Goal: Information Seeking & Learning: Learn about a topic

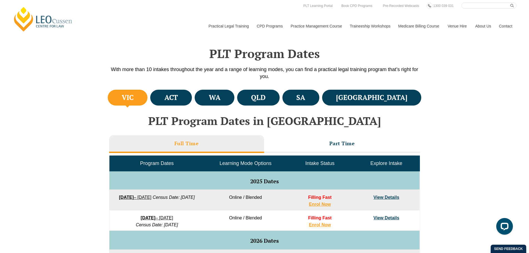
scroll to position [28, 0]
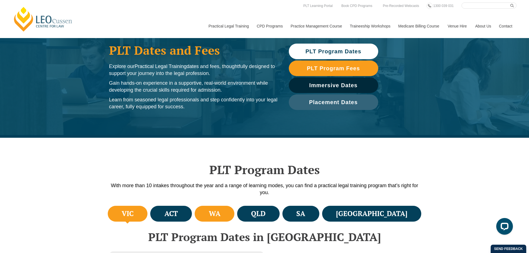
click at [234, 219] on li "WA" at bounding box center [215, 214] width 40 height 16
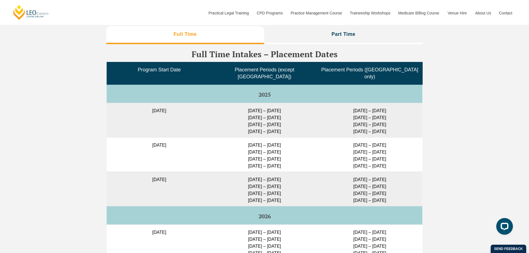
scroll to position [1371, 0]
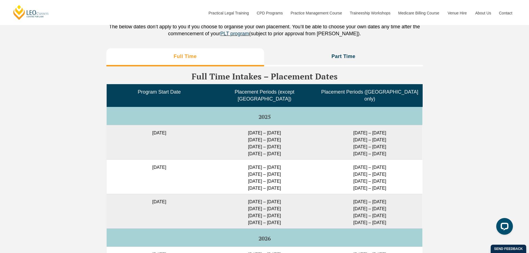
drag, startPoint x: 154, startPoint y: 162, endPoint x: 199, endPoint y: 160, distance: 45.0
click at [199, 160] on td "22 September 2025" at bounding box center [159, 176] width 105 height 34
click at [252, 166] on td "23 Feb – 16 March 2026 11 May – 29 May 2026 6 July – 24 July 2026 24 Aug – 11 S…" at bounding box center [264, 176] width 105 height 34
drag, startPoint x: 267, startPoint y: 161, endPoint x: 274, endPoint y: 177, distance: 17.2
click at [274, 177] on td "23 Feb – 16 March 2026 11 May – 29 May 2026 6 July – 24 July 2026 24 Aug – 11 S…" at bounding box center [264, 176] width 105 height 34
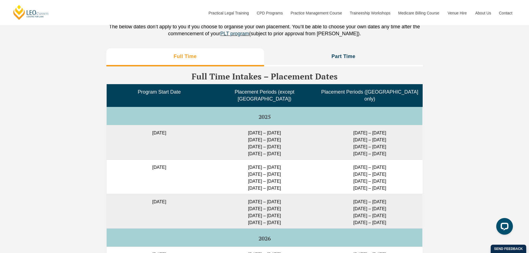
click at [283, 176] on td "23 Feb – 16 March 2026 11 May – 29 May 2026 6 July – 24 July 2026 24 Aug – 11 S…" at bounding box center [264, 176] width 105 height 34
drag, startPoint x: 347, startPoint y: 161, endPoint x: 362, endPoint y: 161, distance: 14.7
click at [362, 161] on td "23 Feb – 20 March 2026 11 May – 5 June 2026 6 July – 31 July 2026 24 Aug – 18 S…" at bounding box center [369, 176] width 105 height 34
click at [358, 169] on td "23 Feb – 20 March 2026 11 May – 5 June 2026 6 July – 31 July 2026 24 Aug – 18 S…" at bounding box center [369, 176] width 105 height 34
drag, startPoint x: 350, startPoint y: 175, endPoint x: 357, endPoint y: 176, distance: 7.0
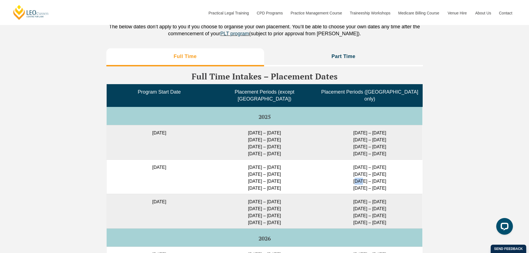
click at [357, 176] on td "23 Feb – 20 March 2026 11 May – 5 June 2026 6 July – 31 July 2026 24 Aug – 18 S…" at bounding box center [369, 176] width 105 height 34
drag, startPoint x: 351, startPoint y: 182, endPoint x: 360, endPoint y: 184, distance: 9.0
click at [360, 184] on td "23 Feb – 20 March 2026 11 May – 5 June 2026 6 July – 31 July 2026 24 Aug – 18 S…" at bounding box center [369, 176] width 105 height 34
click at [368, 181] on td "23 Feb – 20 March 2026 11 May – 5 June 2026 6 July – 31 July 2026 24 Aug – 18 S…" at bounding box center [369, 176] width 105 height 34
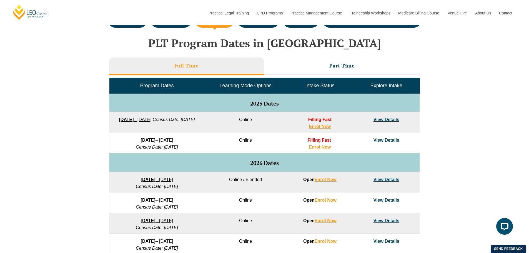
scroll to position [222, 0]
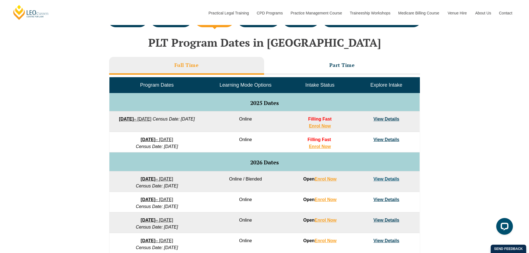
click at [443, 116] on div "VIC ACT WA QLD SA NSW PLT Program Dates in Victoria Full Time Part Time Program…" at bounding box center [264, 174] width 529 height 329
drag, startPoint x: 175, startPoint y: 129, endPoint x: 154, endPoint y: 129, distance: 20.8
click at [154, 129] on td "22 September 2025 – 20 February 2026 Census Date: 20 October 2025" at bounding box center [156, 121] width 95 height 21
click at [179, 121] on em "Census Date: 20 October 2025" at bounding box center [174, 119] width 42 height 5
click at [284, 125] on td "Online" at bounding box center [245, 121] width 82 height 21
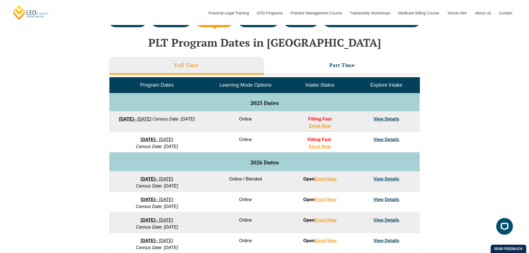
drag, startPoint x: 174, startPoint y: 124, endPoint x: 151, endPoint y: 130, distance: 24.6
click at [151, 130] on td "22 September 2025 – 20 February 2026 Census Date: 20 October 2025" at bounding box center [156, 121] width 95 height 21
click at [165, 121] on em "Census Date: 20 October 2025" at bounding box center [174, 119] width 42 height 5
drag, startPoint x: 466, startPoint y: 123, endPoint x: 467, endPoint y: 119, distance: 4.2
click at [466, 121] on div "VIC ACT WA QLD SA NSW PLT Program Dates in Victoria Full Time Part Time Program…" at bounding box center [264, 174] width 529 height 329
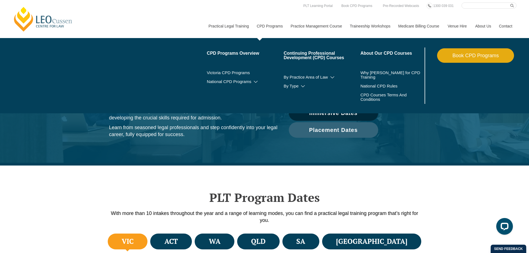
click at [272, 27] on link "CPD Programs" at bounding box center [269, 26] width 34 height 24
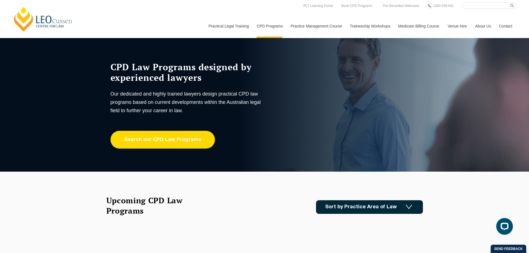
click at [152, 141] on link "Search our CPD Law Programs" at bounding box center [163, 140] width 104 height 18
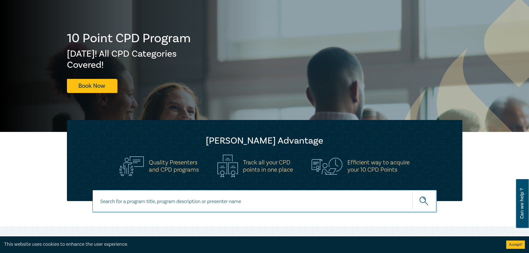
scroll to position [56, 0]
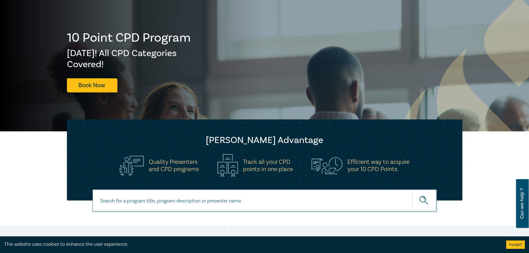
click at [136, 200] on input at bounding box center [264, 200] width 344 height 22
paste input "Wills & Estates"
type input "Wills & Estates"
click at [412, 192] on button "submit" at bounding box center [424, 200] width 24 height 17
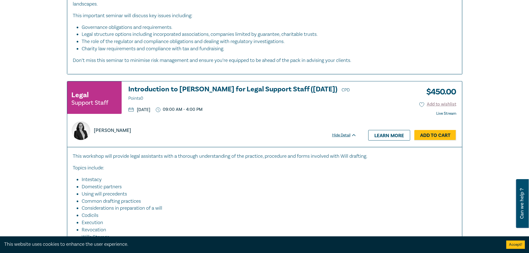
scroll to position [361, 0]
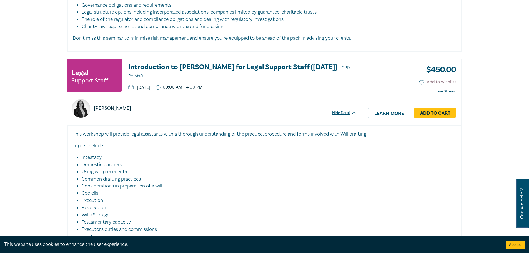
click at [235, 185] on li "Considerations in preparation of a will" at bounding box center [266, 185] width 369 height 7
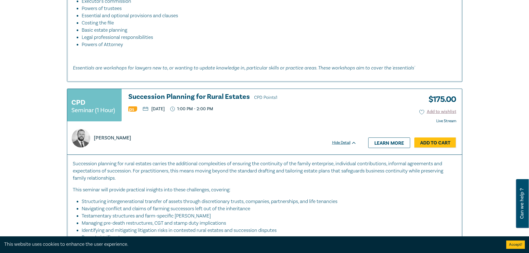
scroll to position [833, 0]
